Goal: Task Accomplishment & Management: Manage account settings

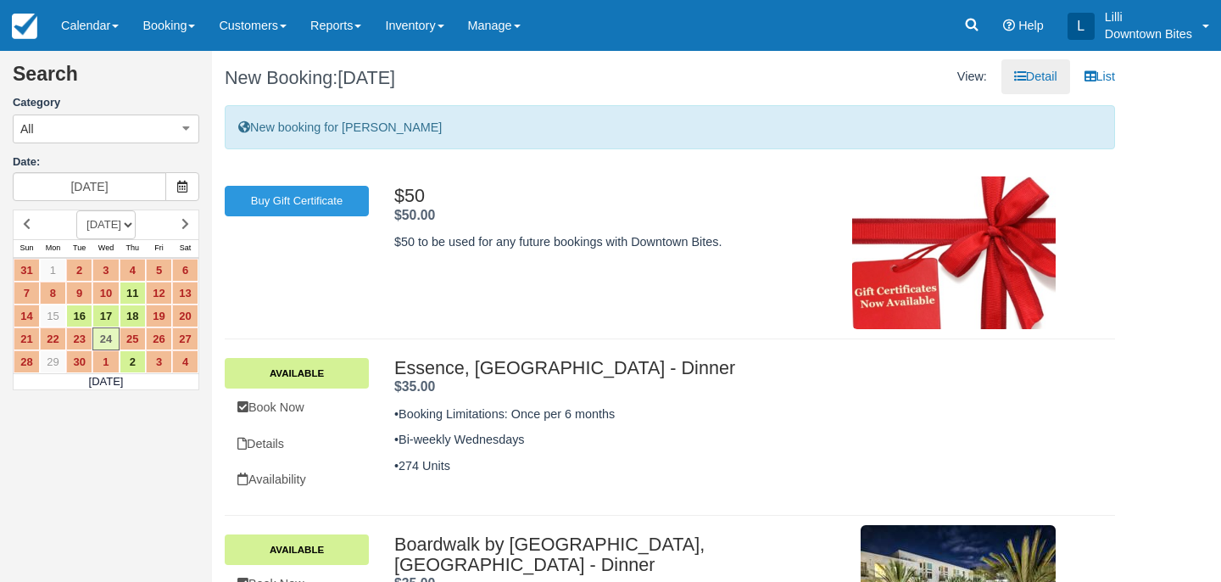
scroll to position [503, 0]
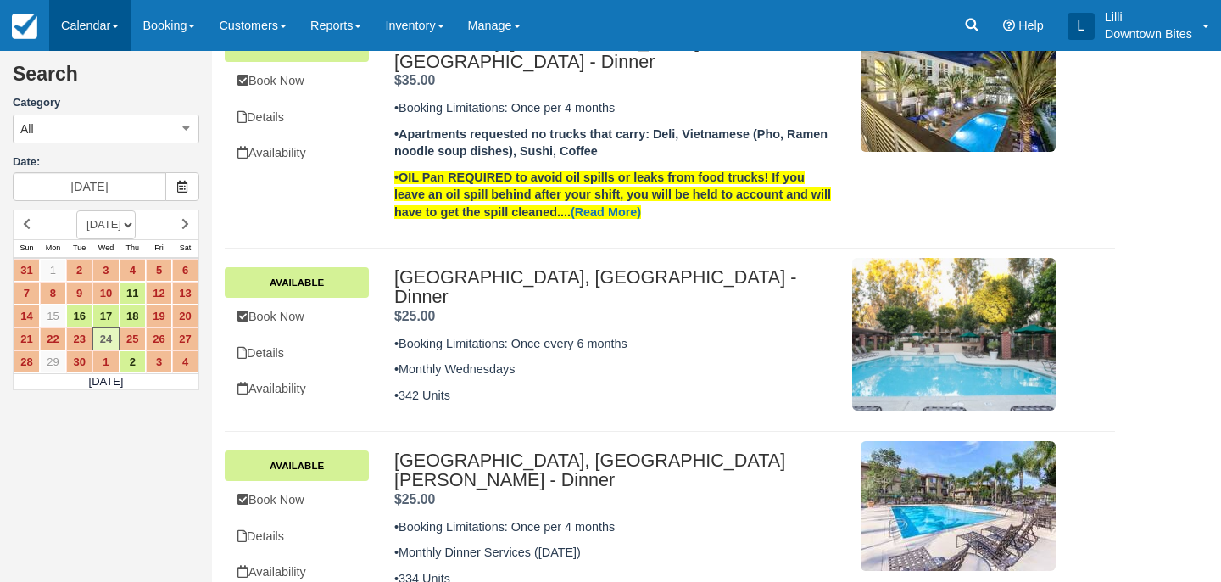
click at [71, 15] on link "Calendar" at bounding box center [89, 25] width 81 height 51
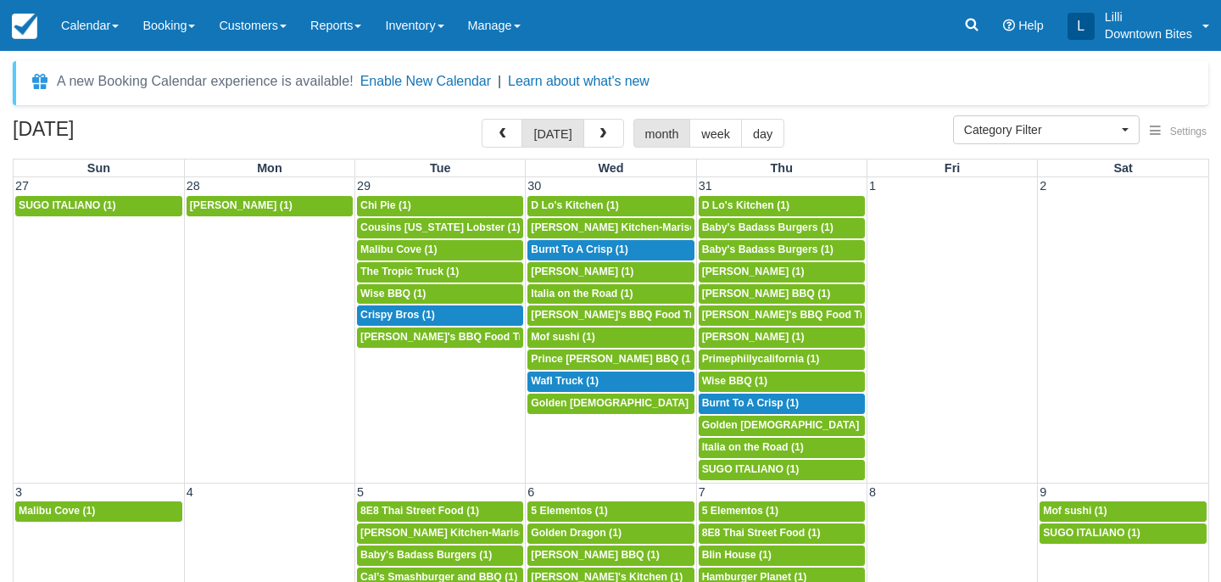
select select
click at [410, 37] on link "Inventory" at bounding box center [414, 25] width 82 height 51
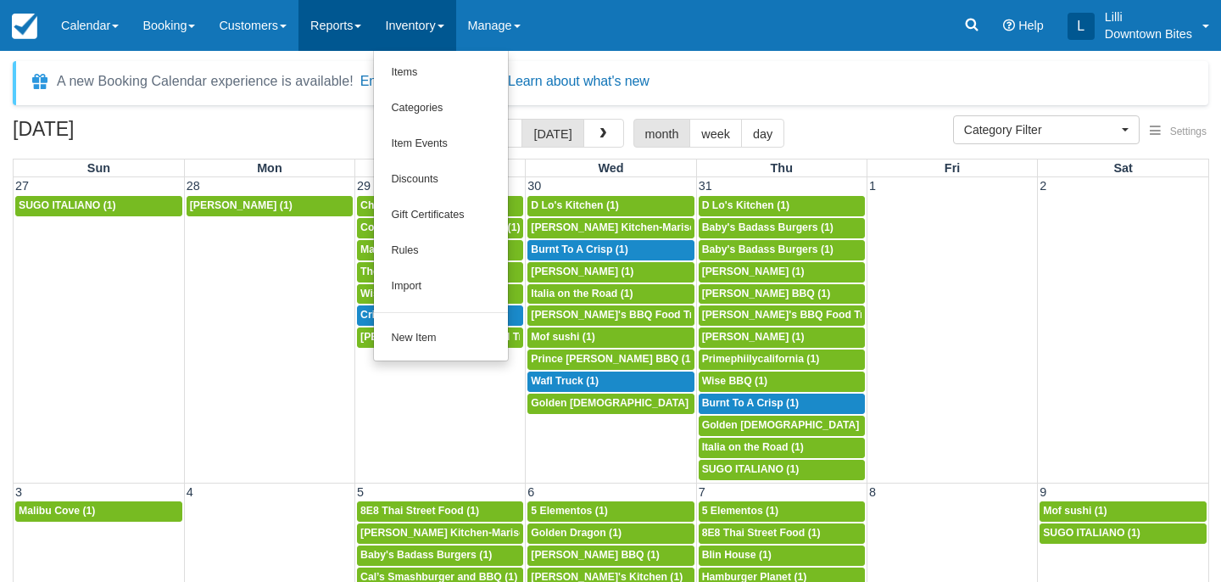
click at [337, 38] on link "Reports" at bounding box center [335, 25] width 75 height 51
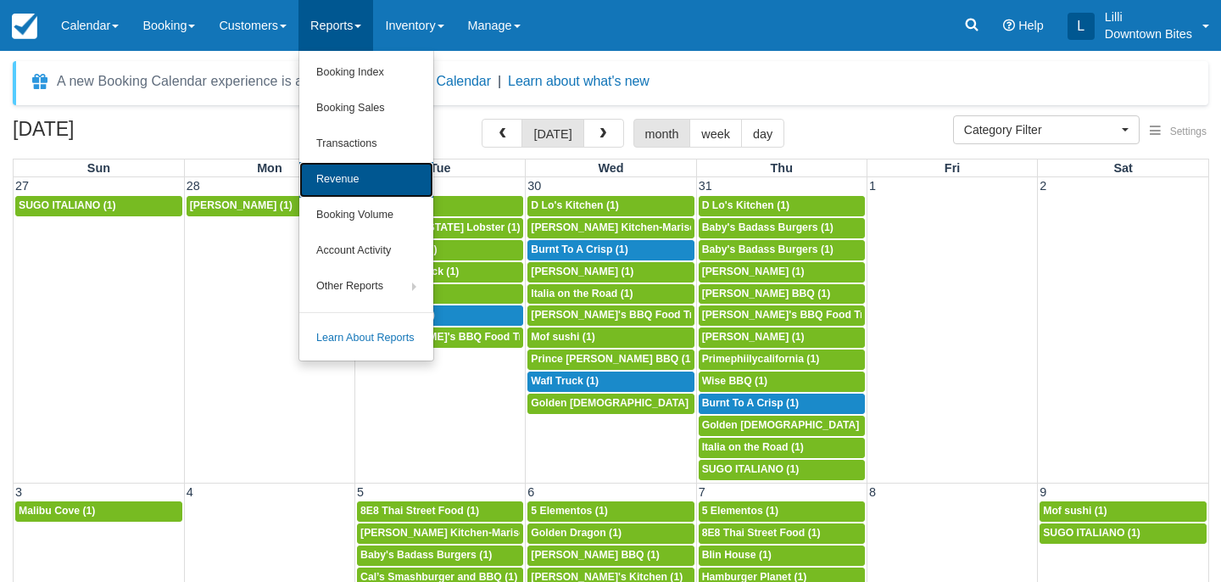
click at [366, 192] on link "Revenue" at bounding box center [366, 180] width 134 height 36
